Goal: Information Seeking & Learning: Find specific fact

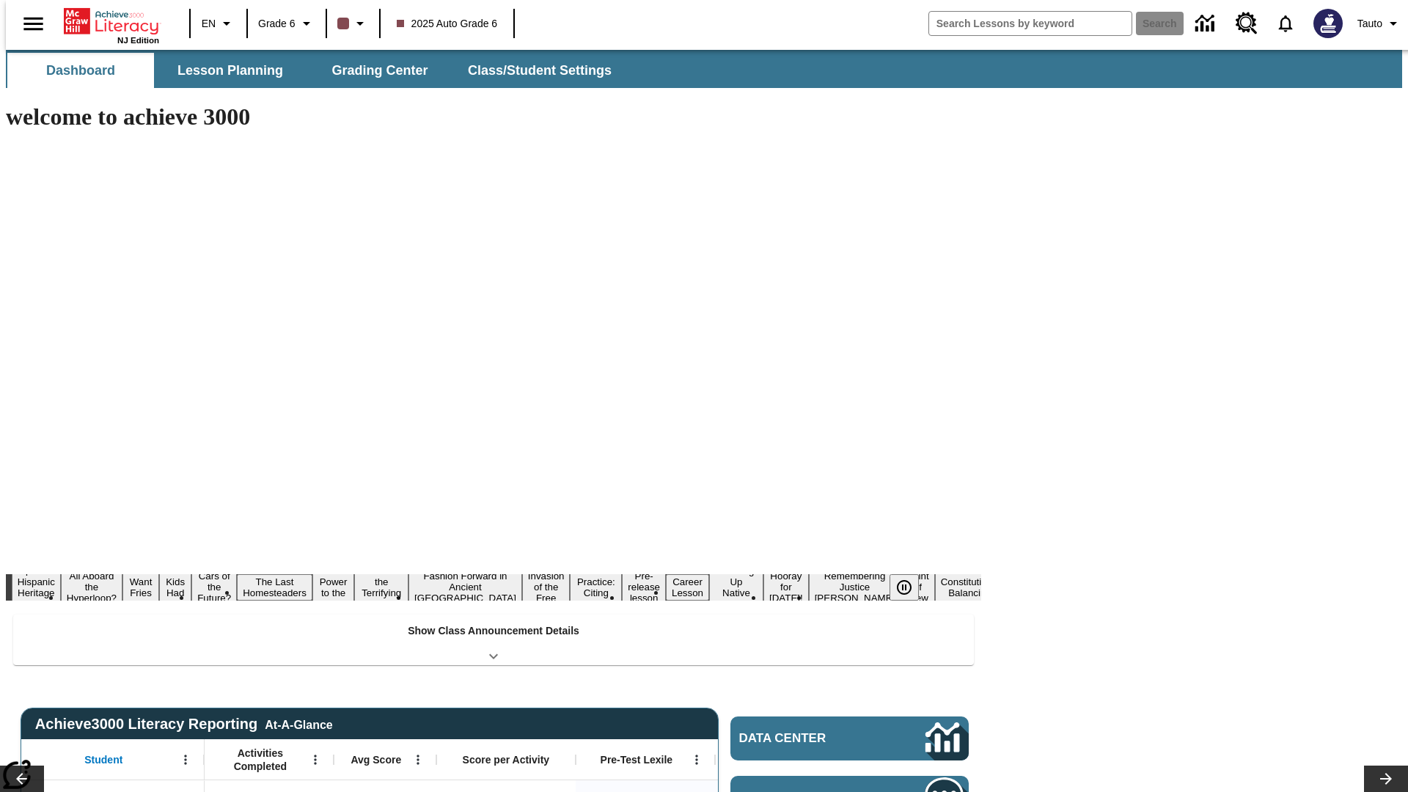
type input "-1"
type input "sport"
click at [1151, 23] on button "Search" at bounding box center [1160, 23] width 48 height 23
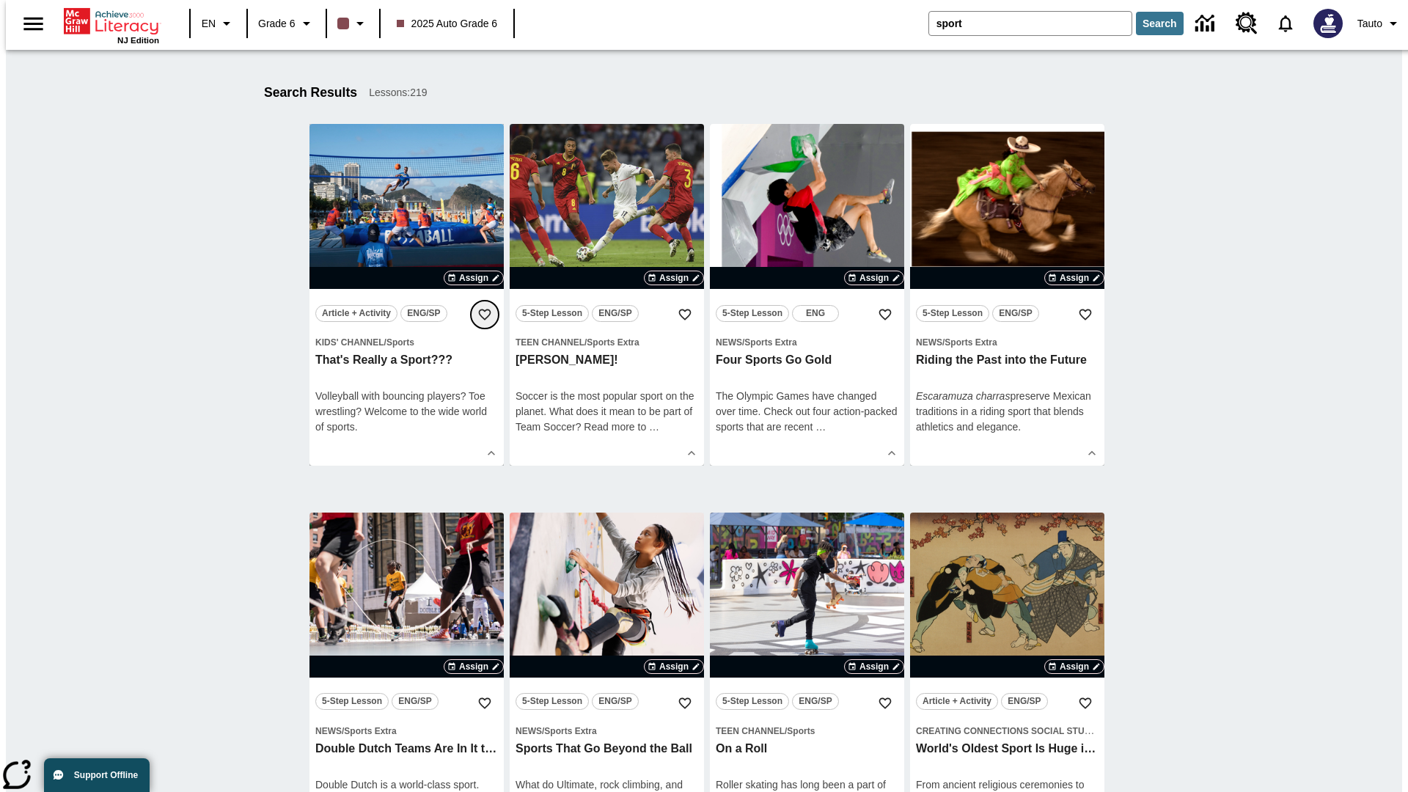
click at [485, 315] on icon "Add to Favorites" at bounding box center [484, 314] width 15 height 15
